Goal: Task Accomplishment & Management: Manage account settings

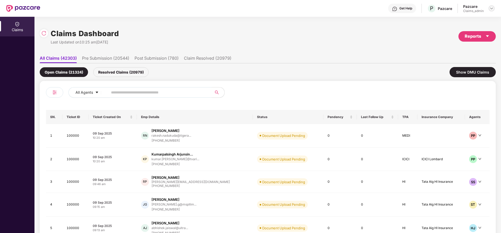
click at [491, 8] on img at bounding box center [492, 8] width 4 height 4
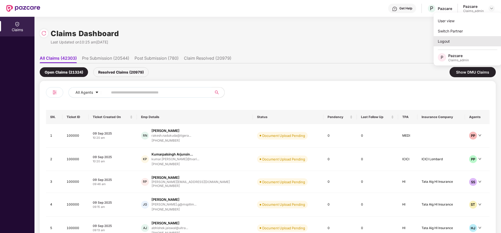
click at [452, 44] on div "Logout" at bounding box center [468, 41] width 68 height 10
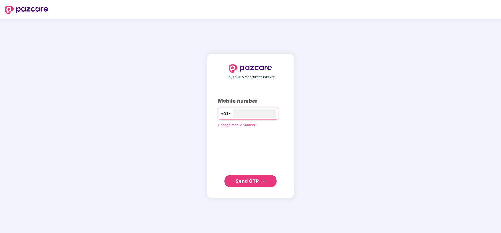
type input "**********"
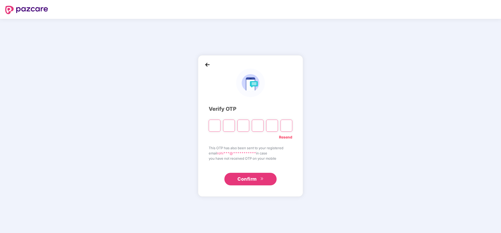
paste input "*"
type input "*"
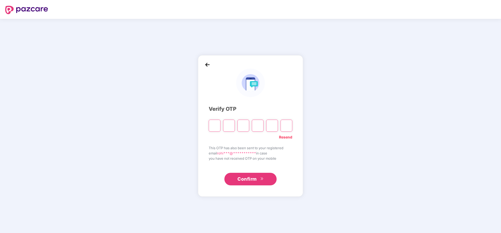
type input "*"
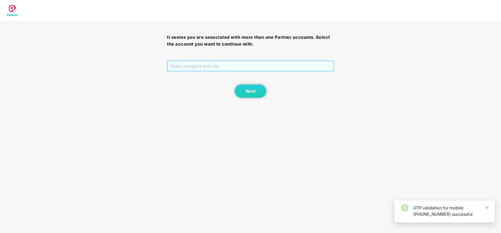
click at [217, 64] on span "Select company and role" at bounding box center [250, 66] width 160 height 10
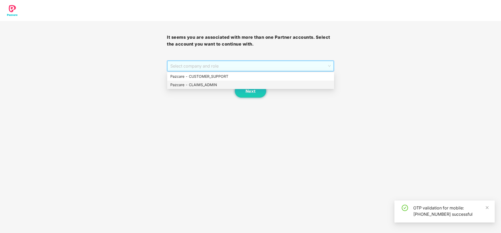
click at [197, 84] on div "Pazcare - CLAIMS_ADMIN" at bounding box center [250, 85] width 161 height 6
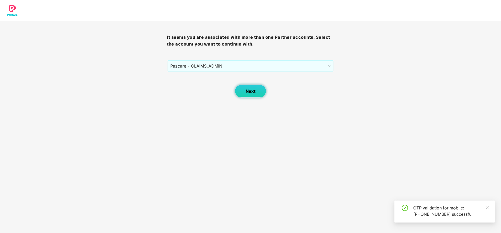
click at [245, 91] on button "Next" at bounding box center [250, 90] width 31 height 13
